Goal: Task Accomplishment & Management: Manage account settings

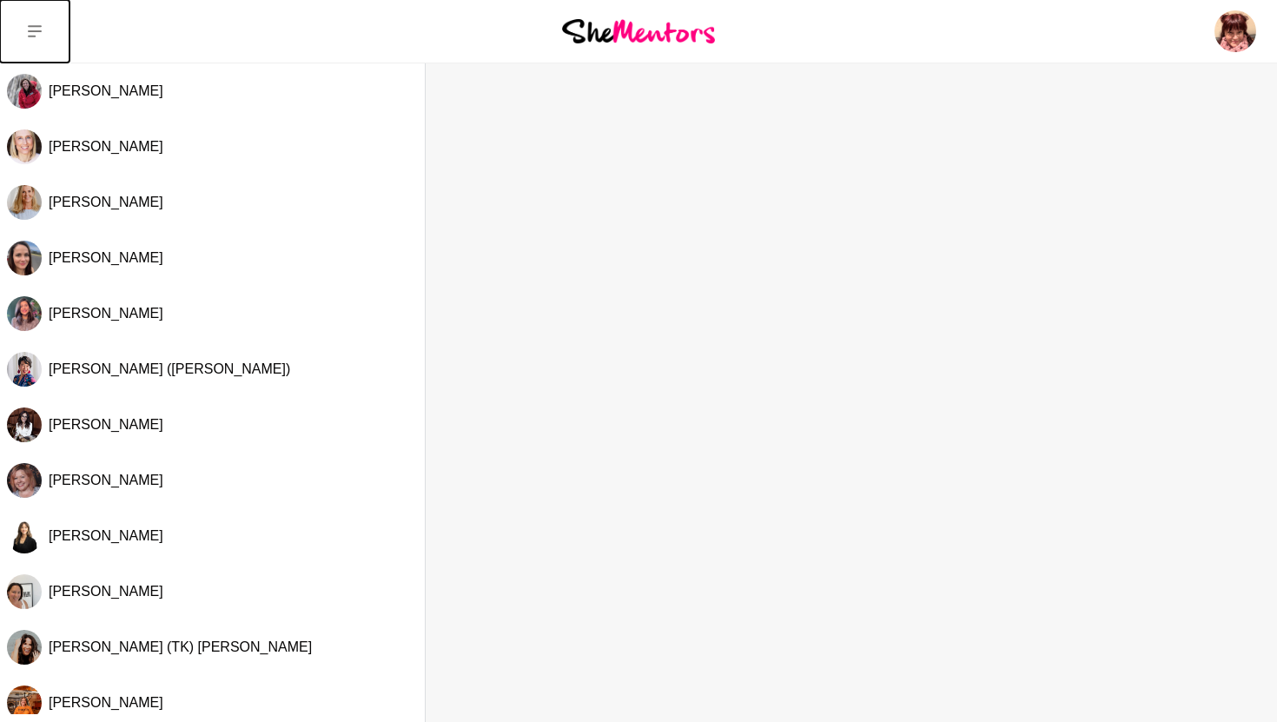
click at [36, 28] on icon at bounding box center [35, 31] width 14 height 14
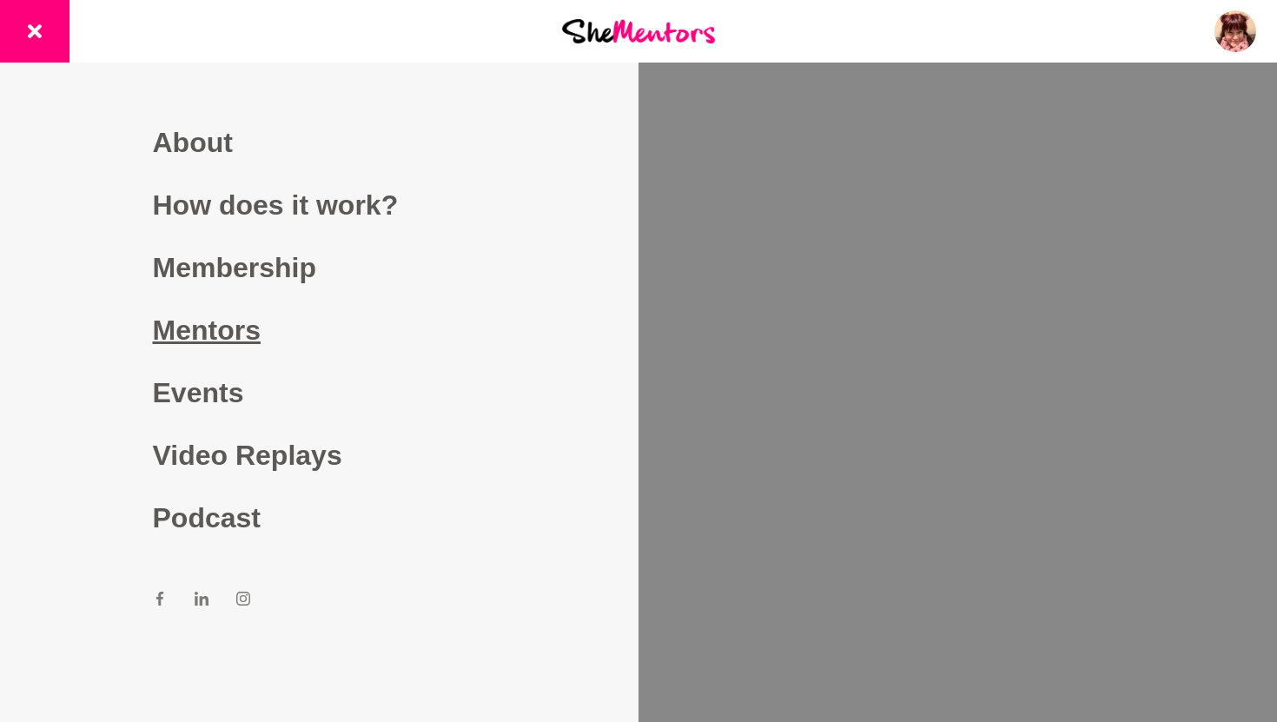
click at [223, 325] on link "Mentors" at bounding box center [320, 330] width 334 height 63
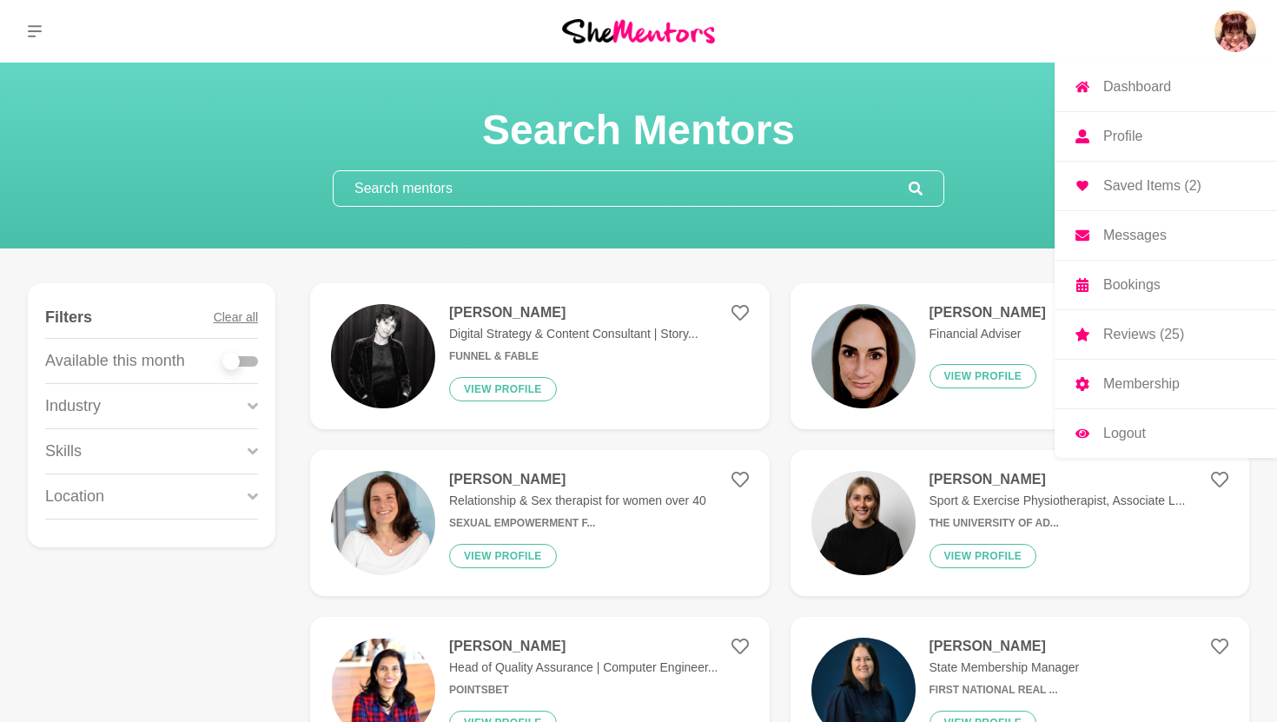
click at [1239, 30] on img at bounding box center [1235, 31] width 42 height 42
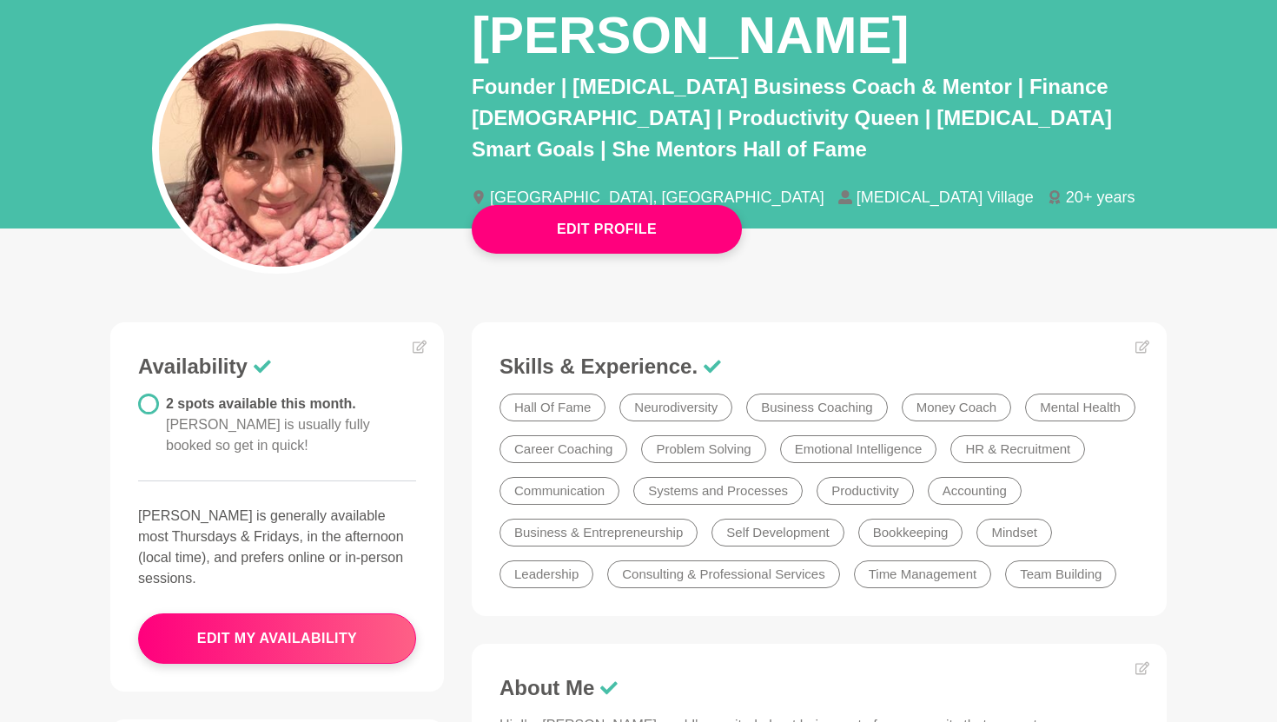
scroll to position [161, 0]
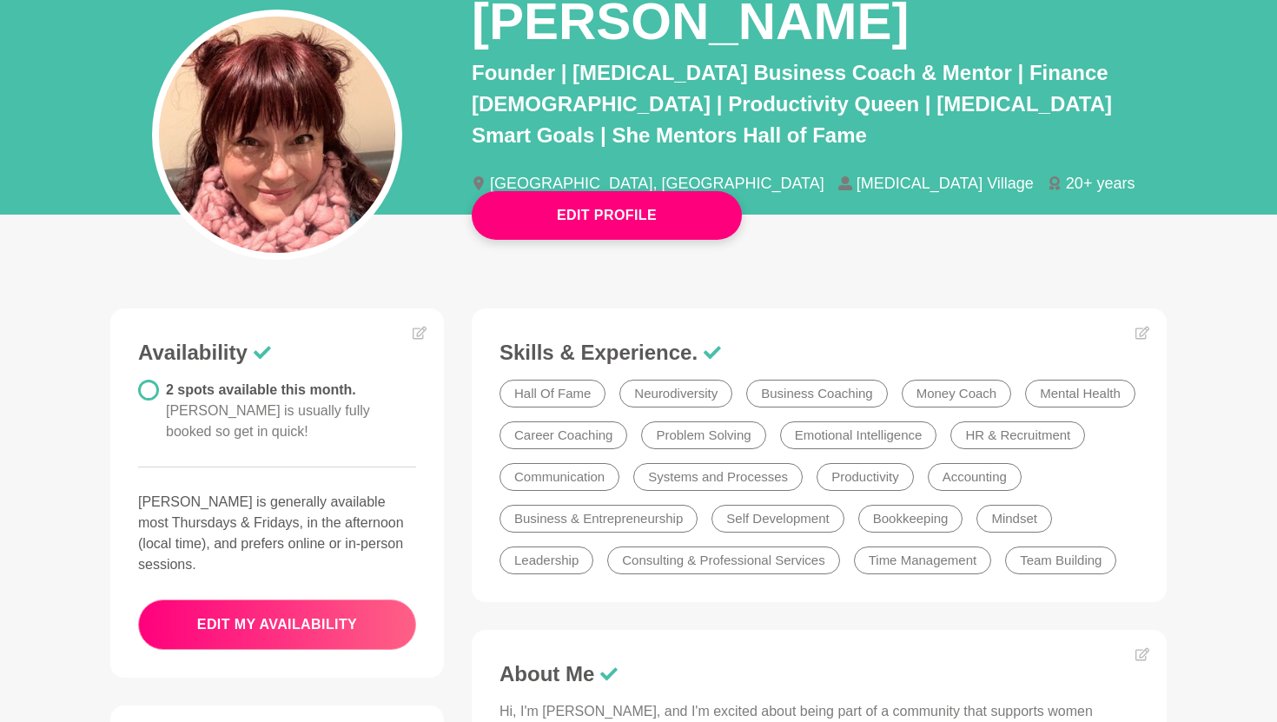
click at [284, 599] on button "edit my availability" at bounding box center [277, 624] width 278 height 50
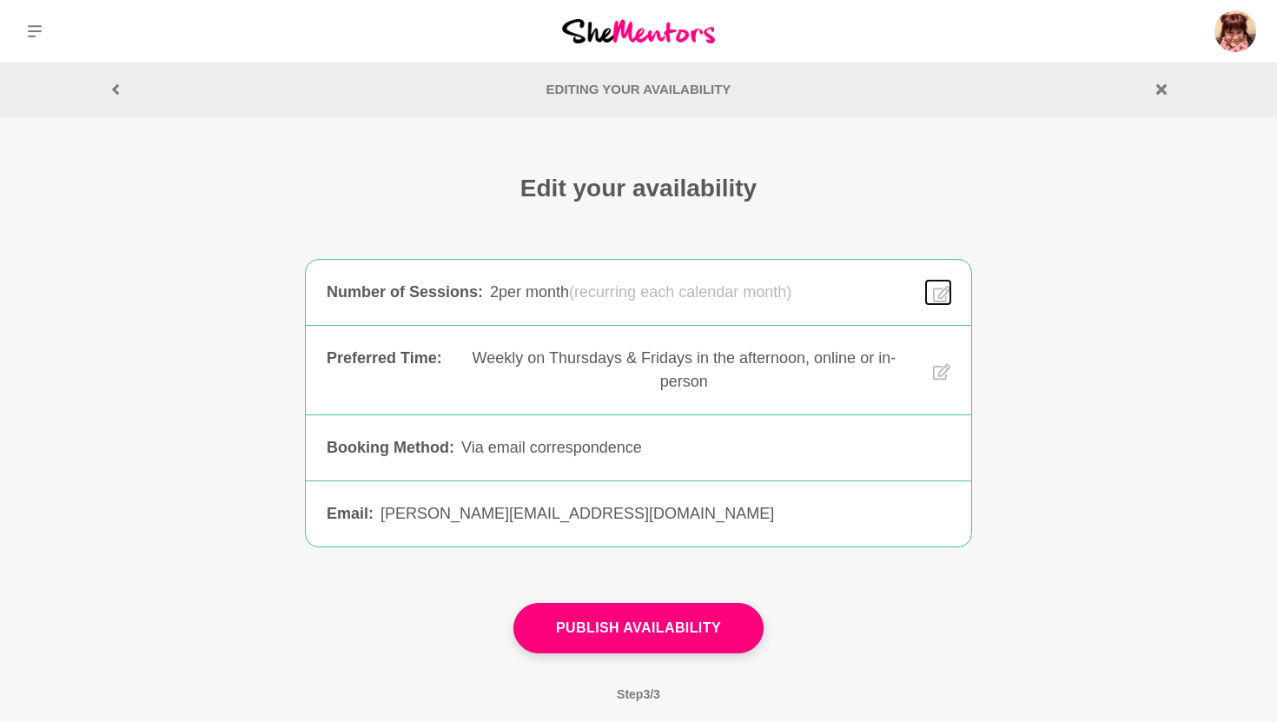
click at [942, 288] on icon at bounding box center [941, 294] width 17 height 20
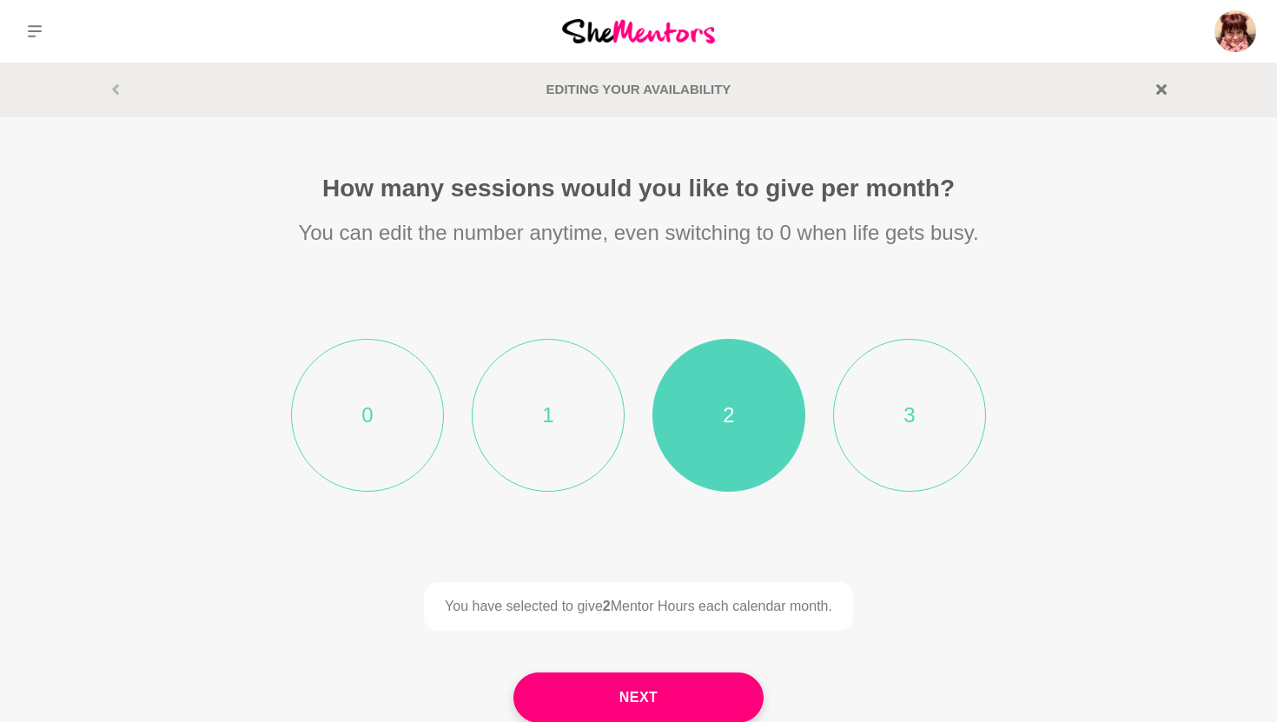
click at [547, 395] on li "1" at bounding box center [548, 415] width 153 height 153
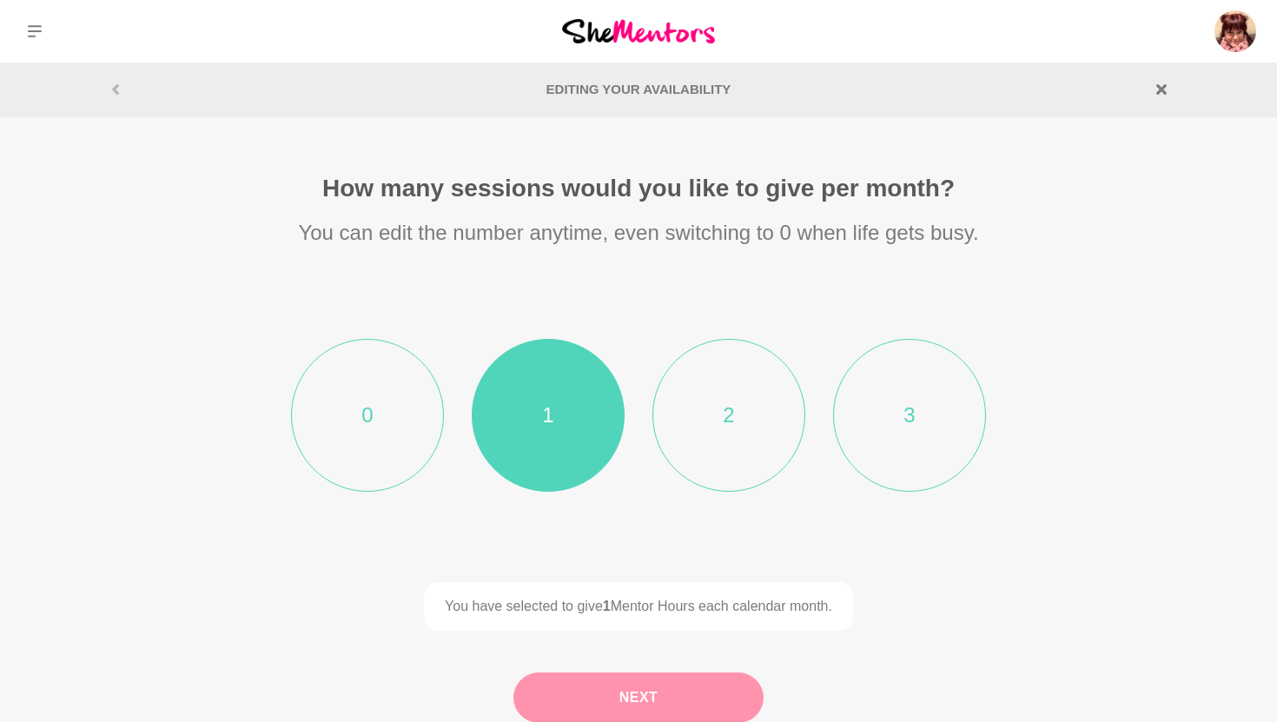
click at [602, 698] on button "Next" at bounding box center [638, 697] width 250 height 50
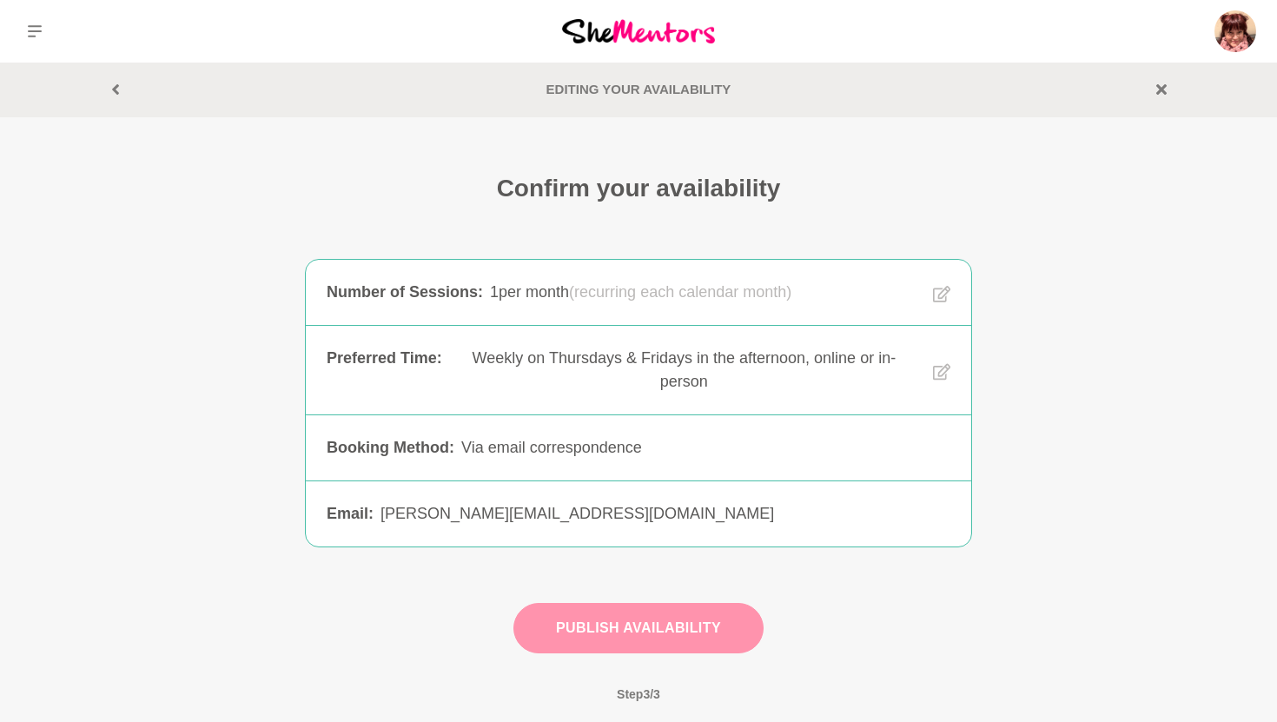
click at [678, 628] on button "Publish Availability" at bounding box center [638, 628] width 250 height 50
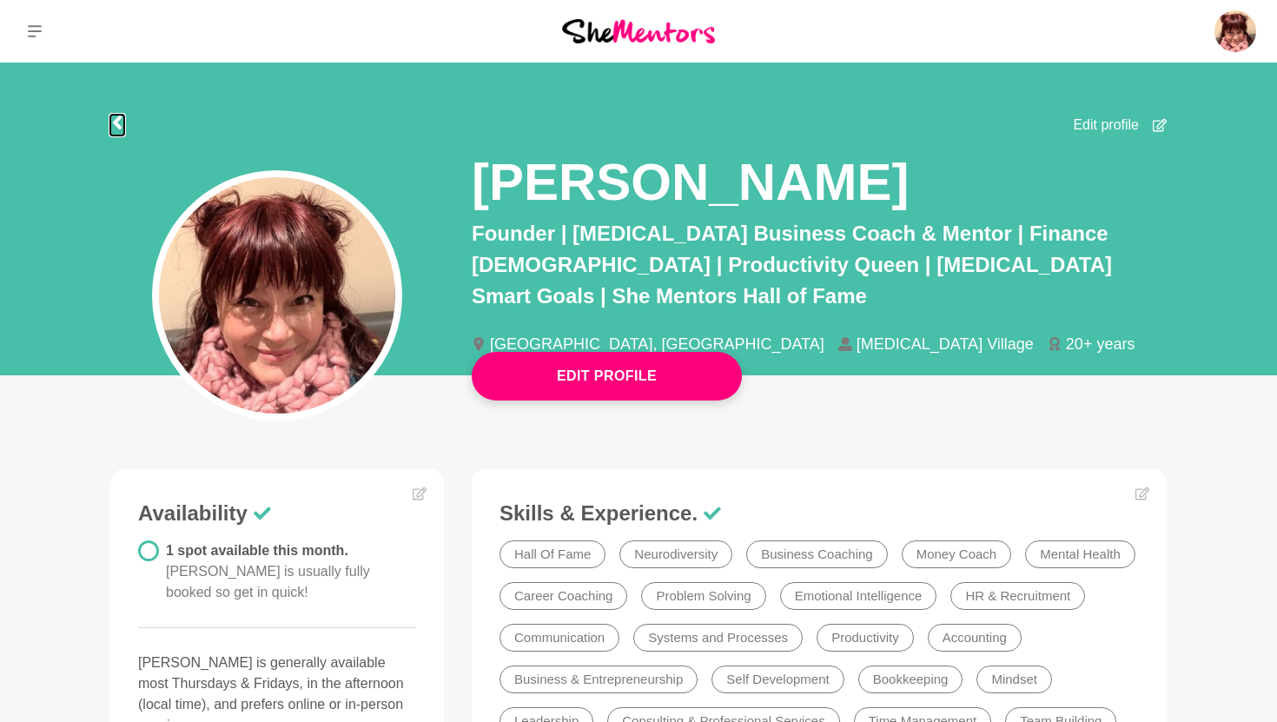
click at [117, 122] on icon at bounding box center [117, 123] width 9 height 14
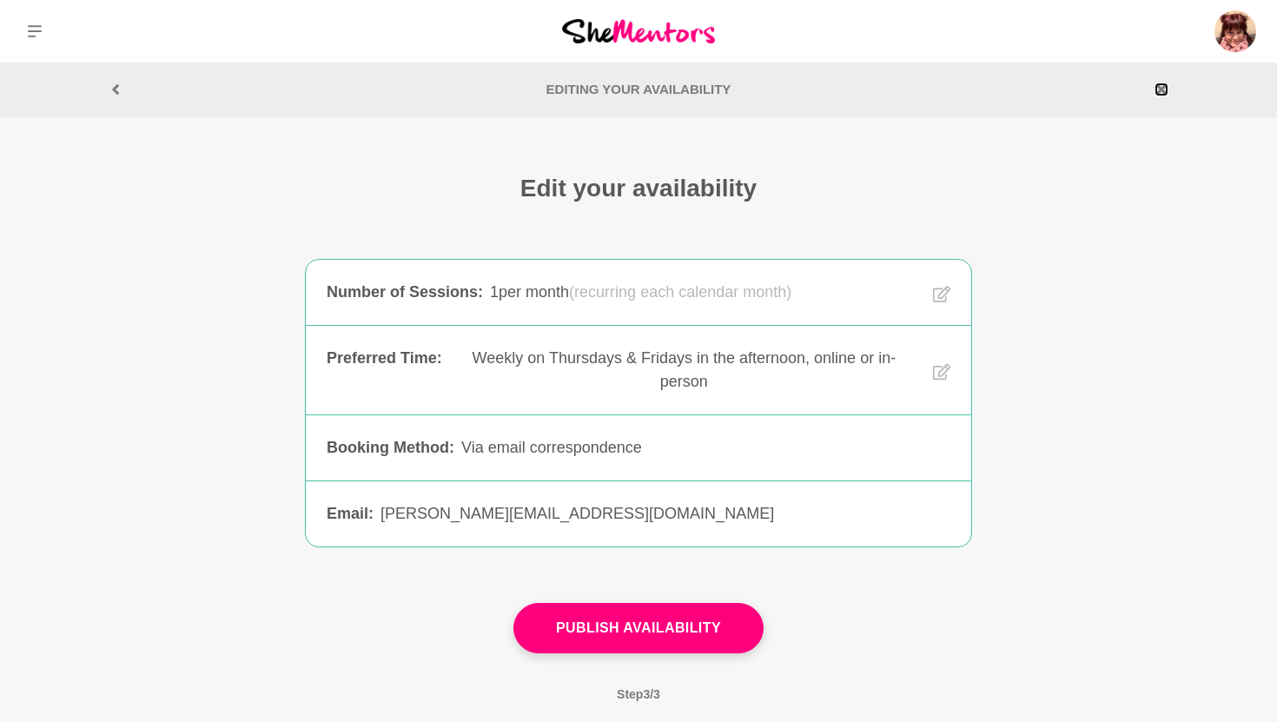
click at [1160, 86] on icon at bounding box center [1161, 89] width 10 height 10
